Goal: Task Accomplishment & Management: Use online tool/utility

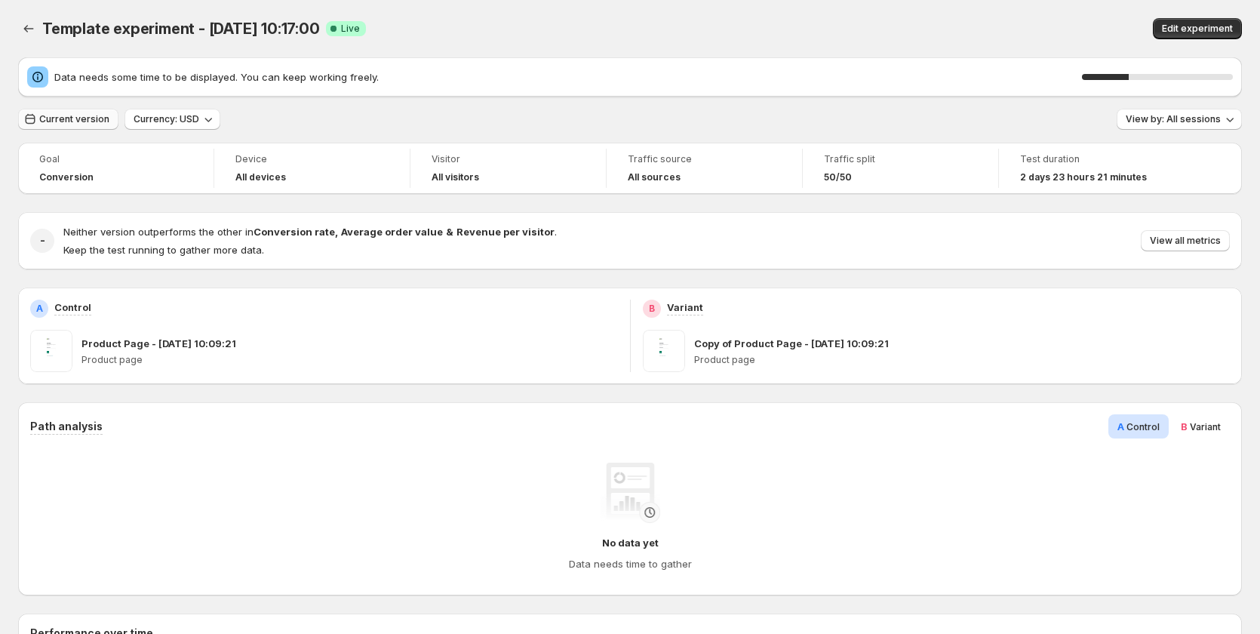
click at [38, 111] on button "Current version" at bounding box center [68, 119] width 100 height 21
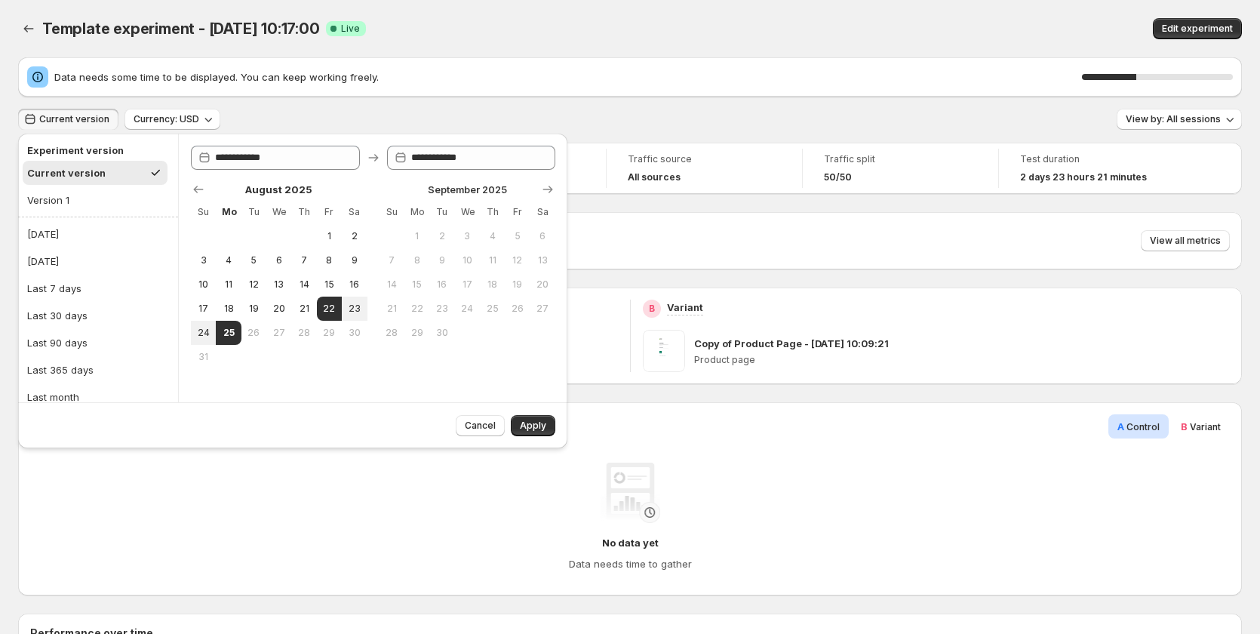
click at [58, 275] on ul "Today Yesterday Last 7 days Last 30 days Last 90 days Last 365 days Last month …" at bounding box center [98, 342] width 151 height 241
click at [55, 281] on div "Last 7 days" at bounding box center [54, 288] width 54 height 15
type input "**********"
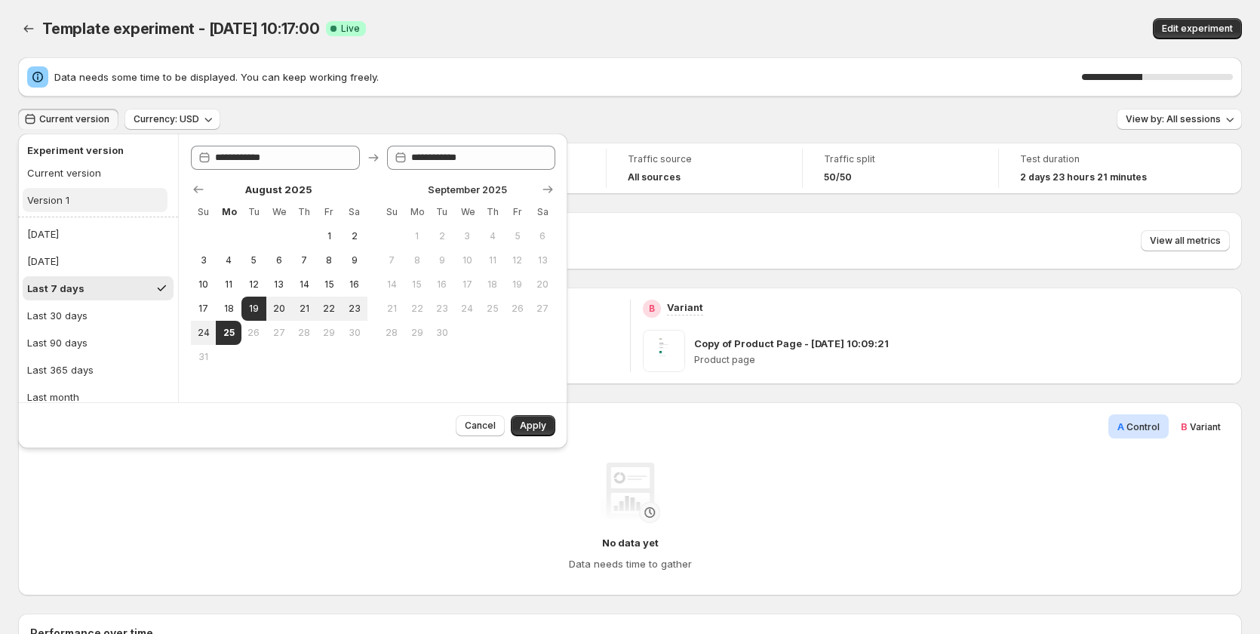
click at [65, 195] on div "Version 1" at bounding box center [48, 199] width 42 height 15
type input "**********"
click at [531, 425] on span "Apply" at bounding box center [533, 425] width 26 height 12
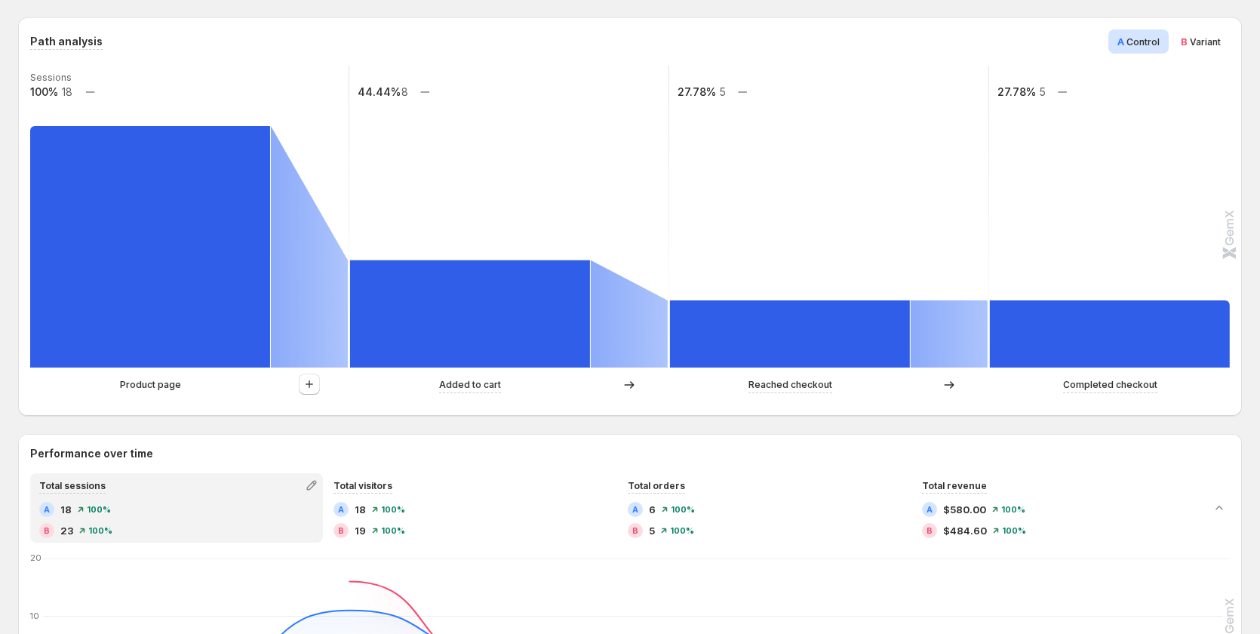
scroll to position [250, 0]
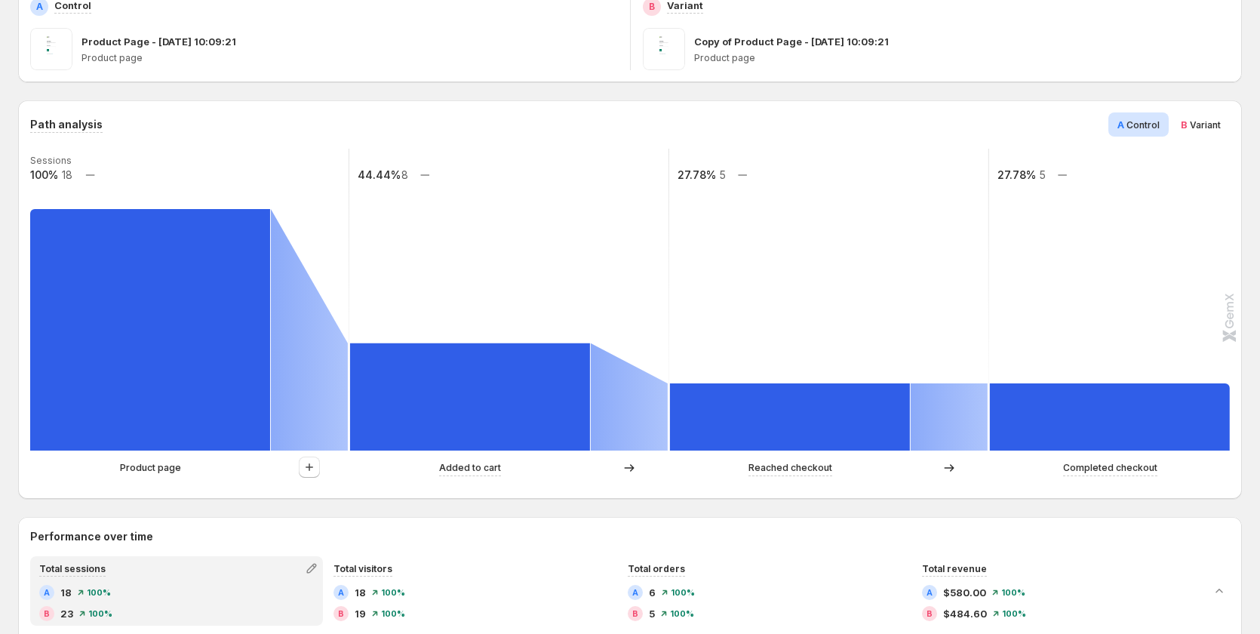
click at [1206, 127] on span "Variant" at bounding box center [1204, 124] width 31 height 11
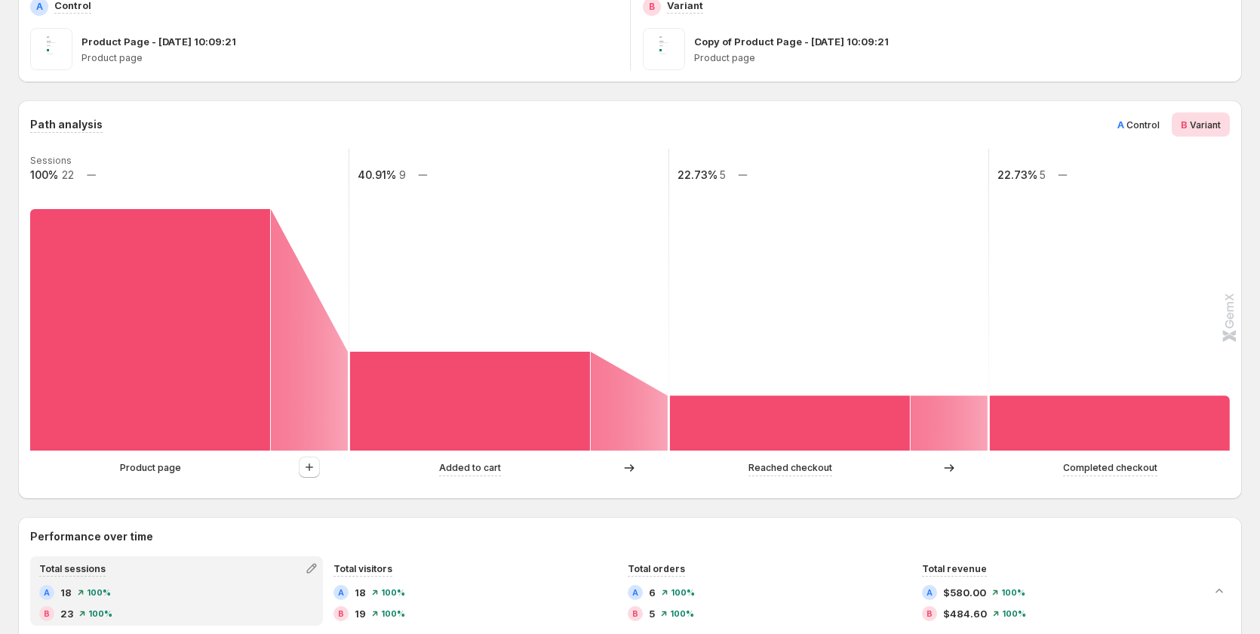
click at [1124, 120] on span "A" at bounding box center [1120, 124] width 7 height 12
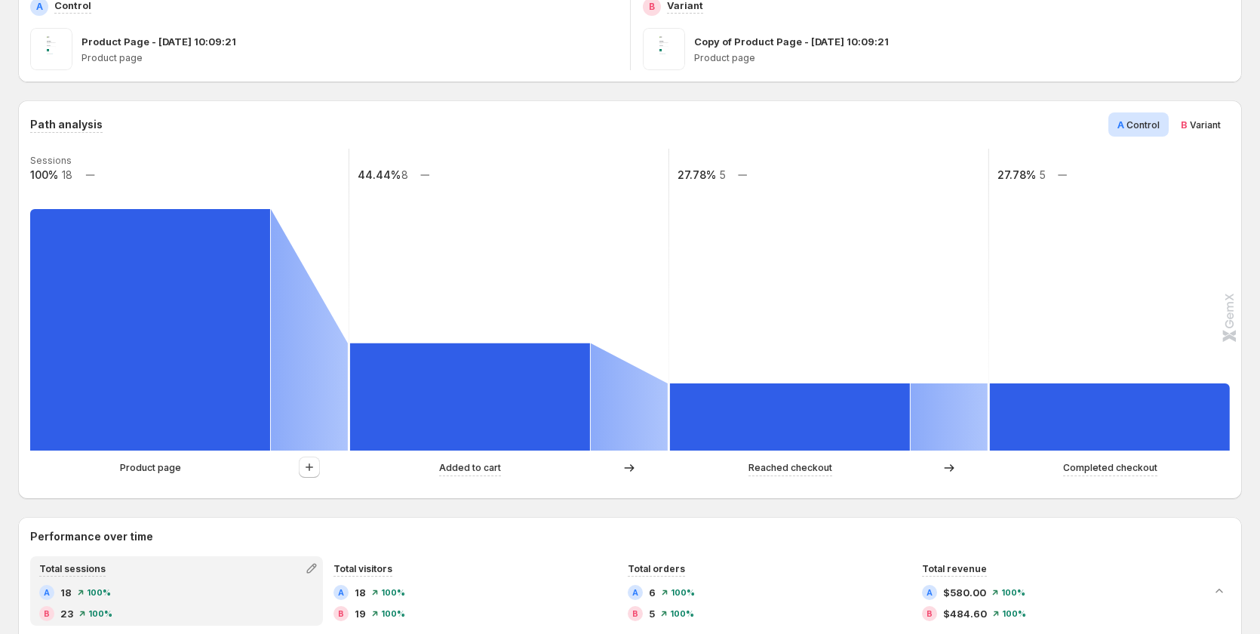
click at [1199, 109] on div "Path analysis A Control B Variant Sessions 100% 18 44.44% 8 27.78% 5 27.78% 5 P…" at bounding box center [629, 299] width 1223 height 398
click at [1187, 118] on span "B" at bounding box center [1183, 124] width 7 height 12
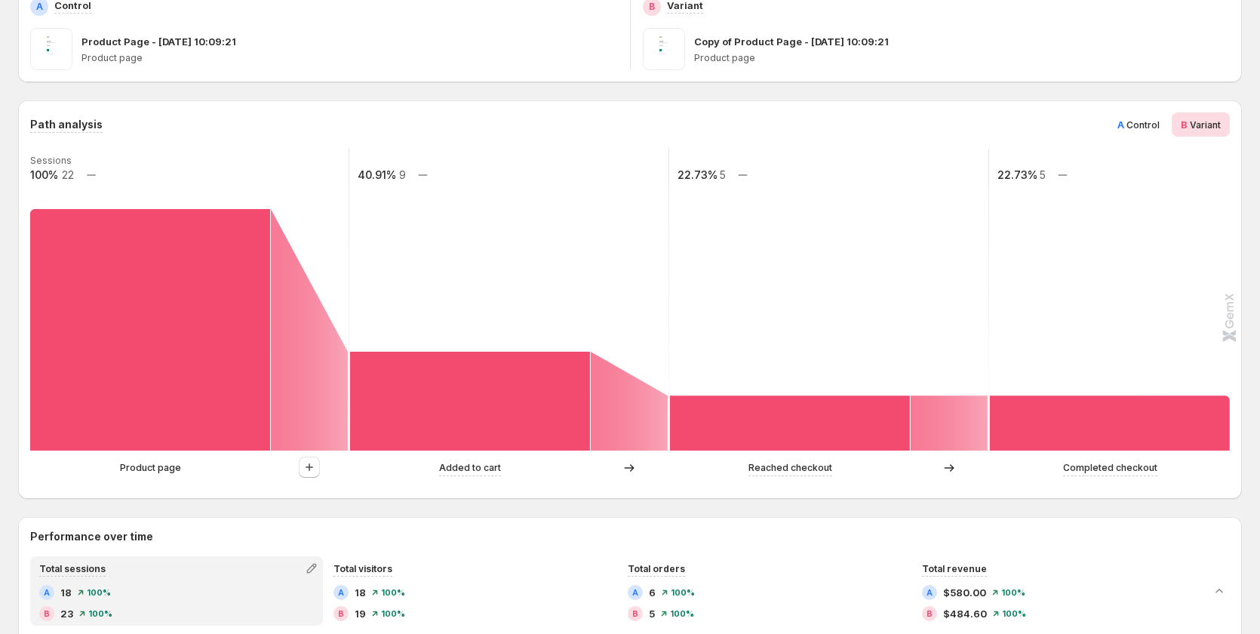
click at [1141, 121] on span "Control" at bounding box center [1142, 124] width 33 height 11
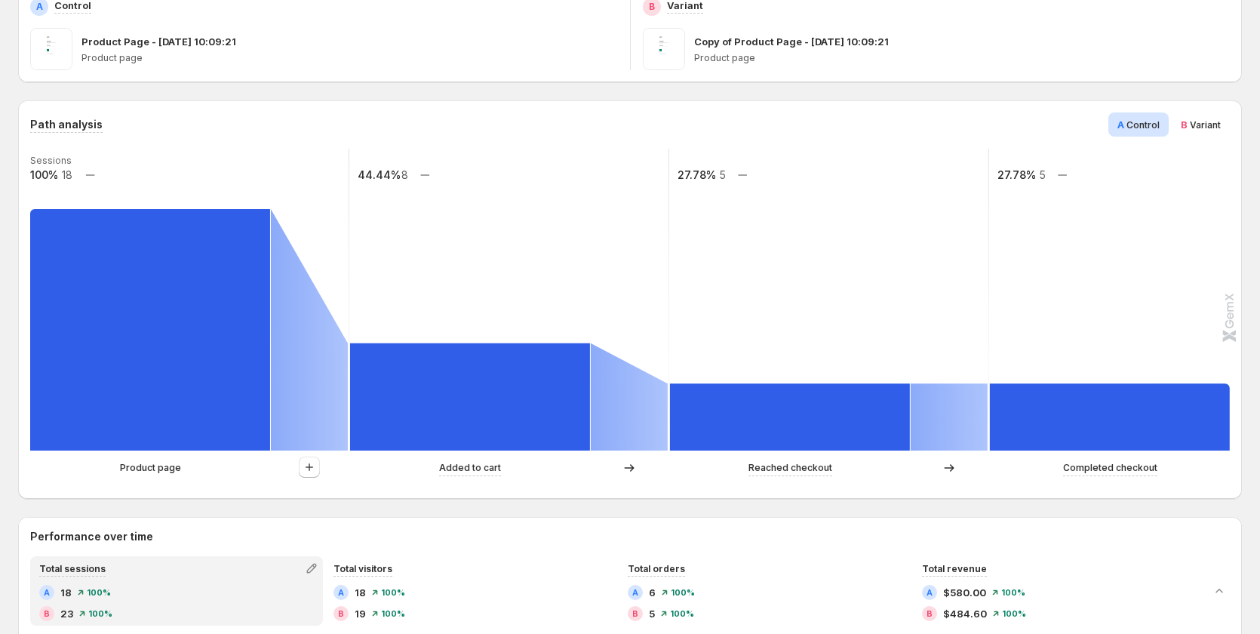
click at [1187, 121] on span "B" at bounding box center [1183, 124] width 7 height 12
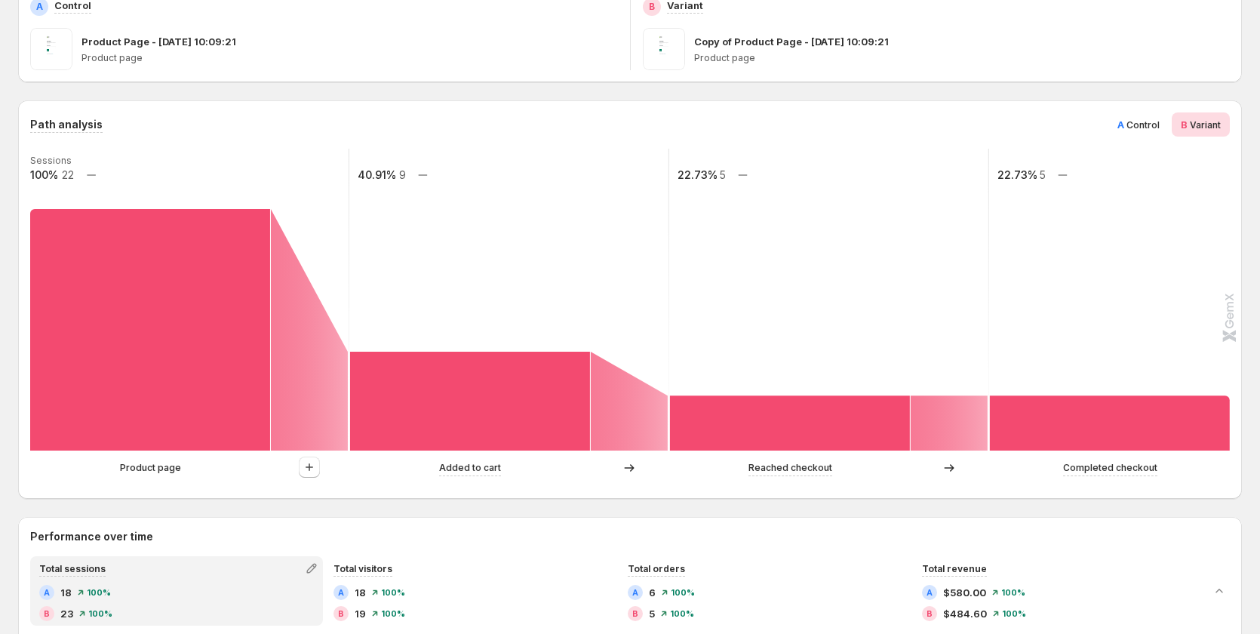
click at [1124, 115] on div "A Control" at bounding box center [1138, 124] width 60 height 24
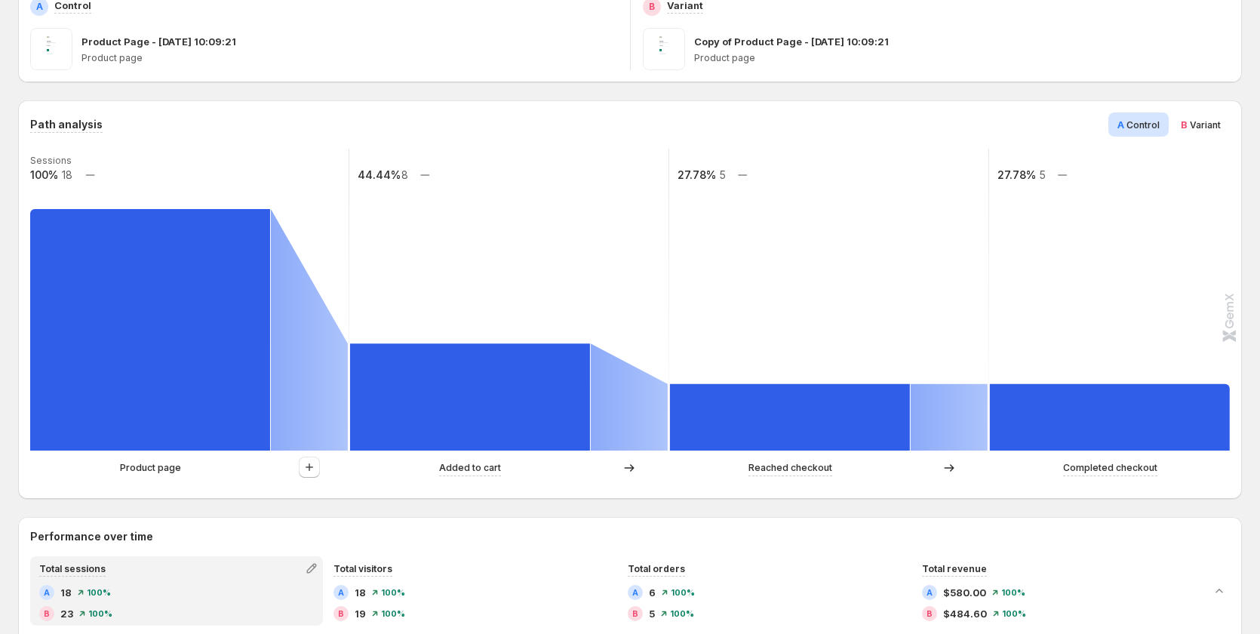
click at [1203, 125] on span "Variant" at bounding box center [1204, 124] width 31 height 11
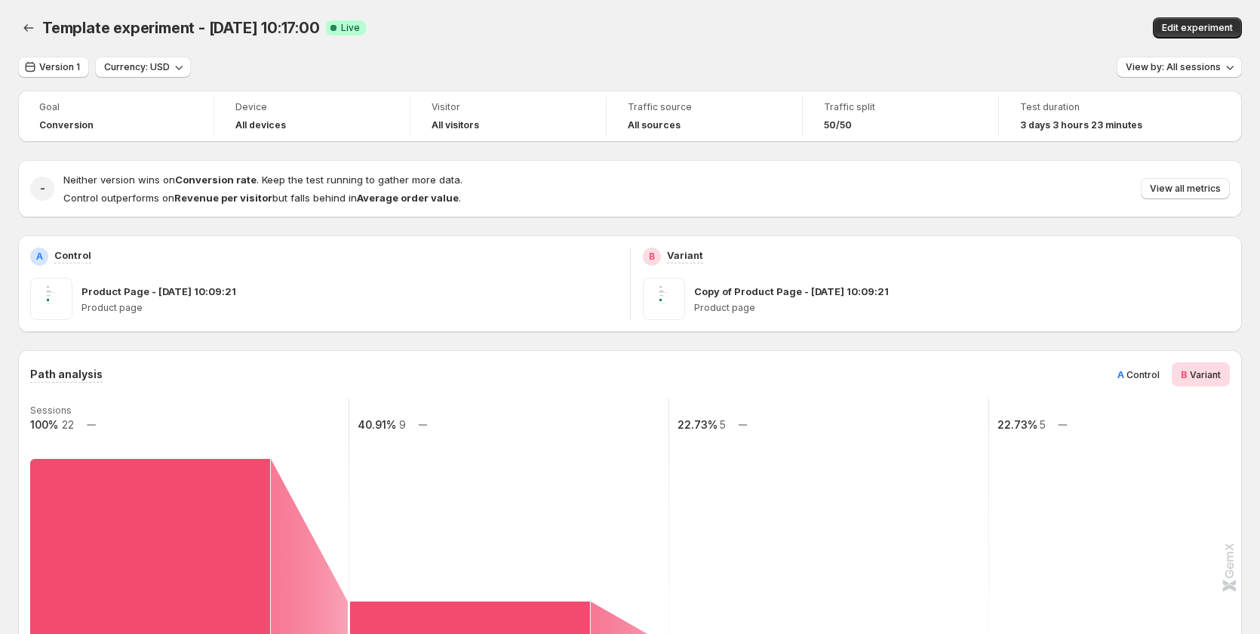
scroll to position [0, 0]
